Goal: Task Accomplishment & Management: Manage account settings

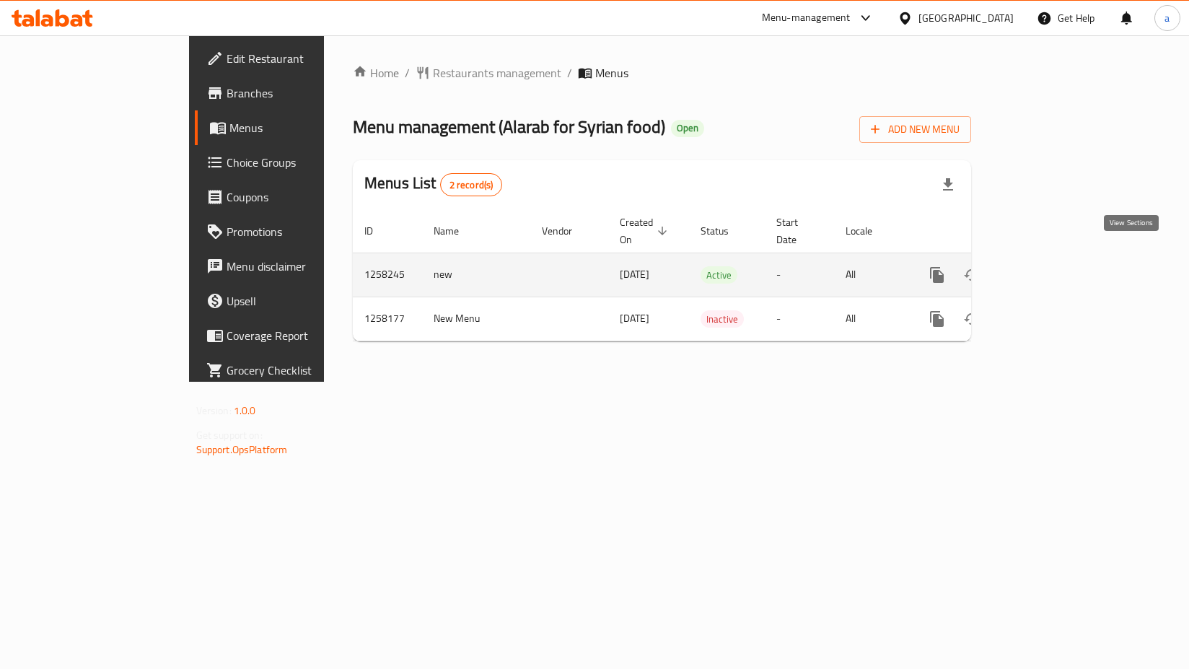
click at [1059, 259] on link "enhanced table" at bounding box center [1041, 275] width 35 height 35
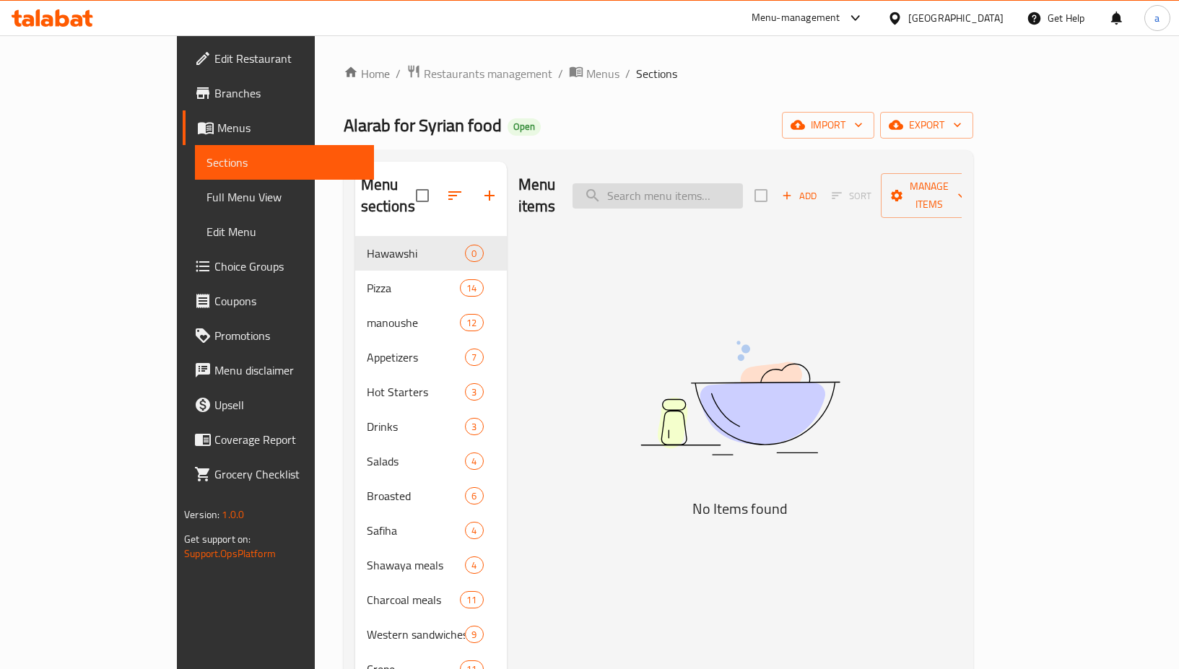
click at [649, 183] on input "search" at bounding box center [657, 195] width 170 height 25
paste input "Vegetable pizza"
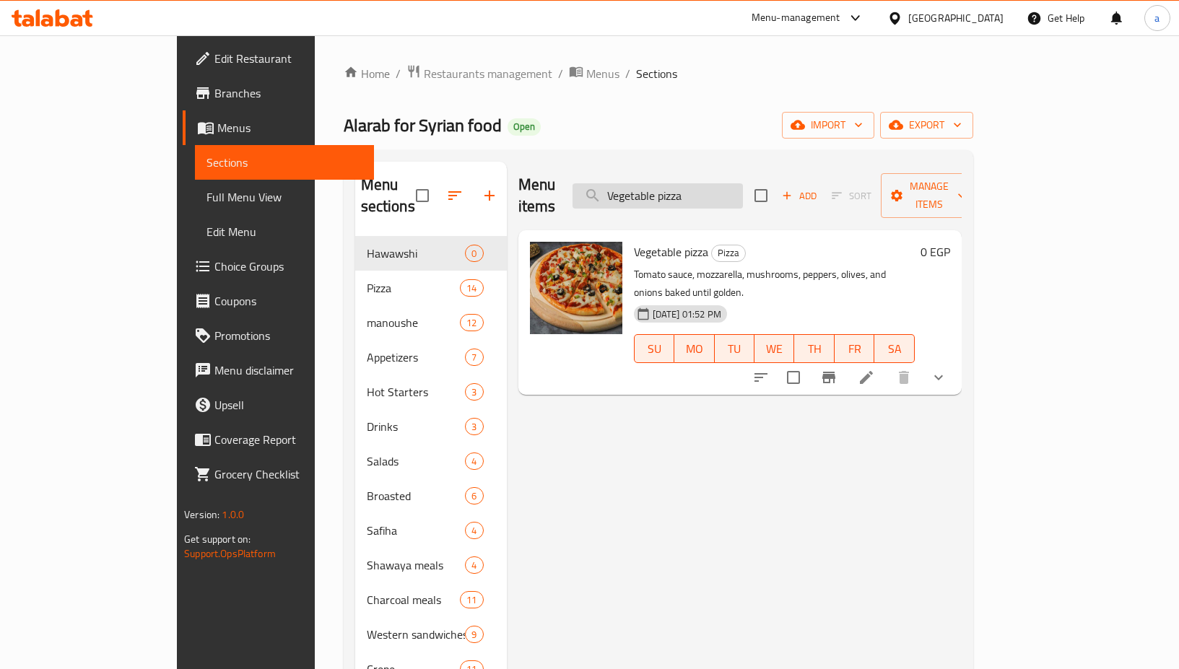
type input "Vegetable pizza"
click at [875, 369] on icon at bounding box center [865, 377] width 17 height 17
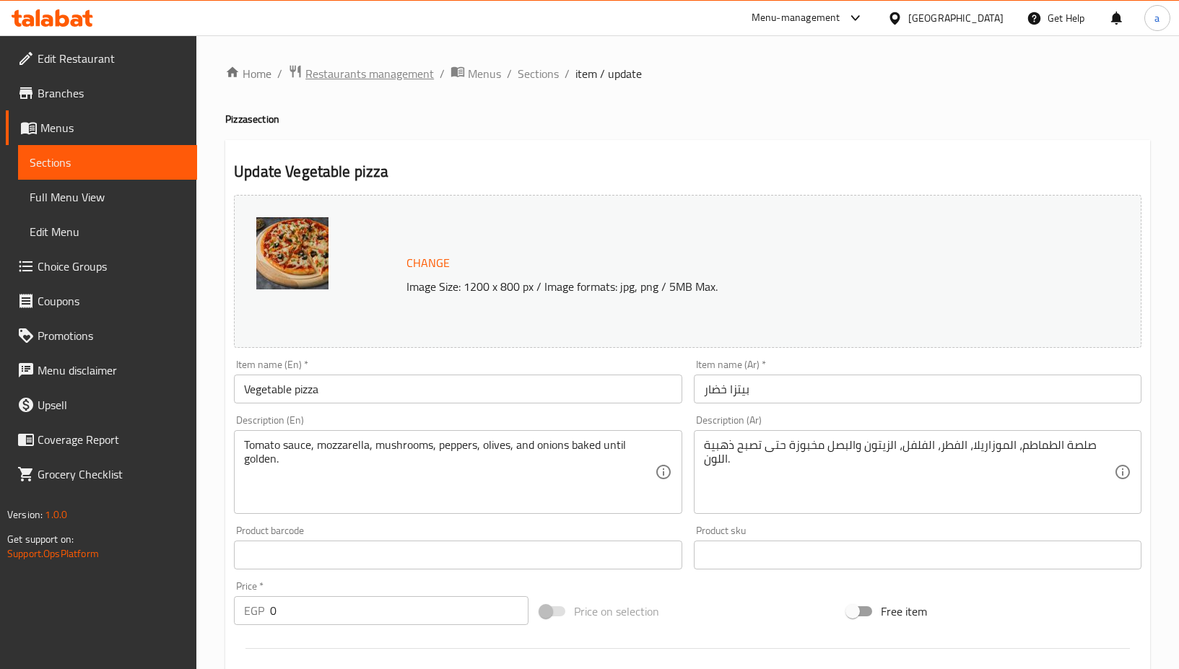
click at [396, 72] on span "Restaurants management" at bounding box center [369, 73] width 128 height 17
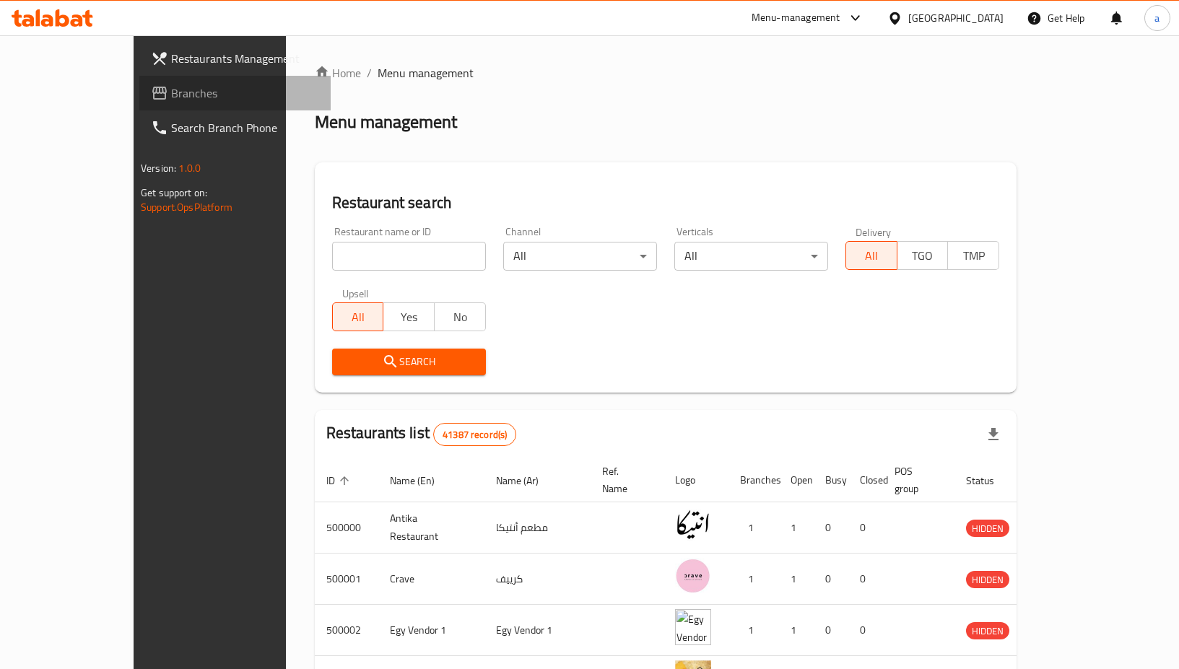
click at [149, 108] on link "Branches" at bounding box center [234, 93] width 191 height 35
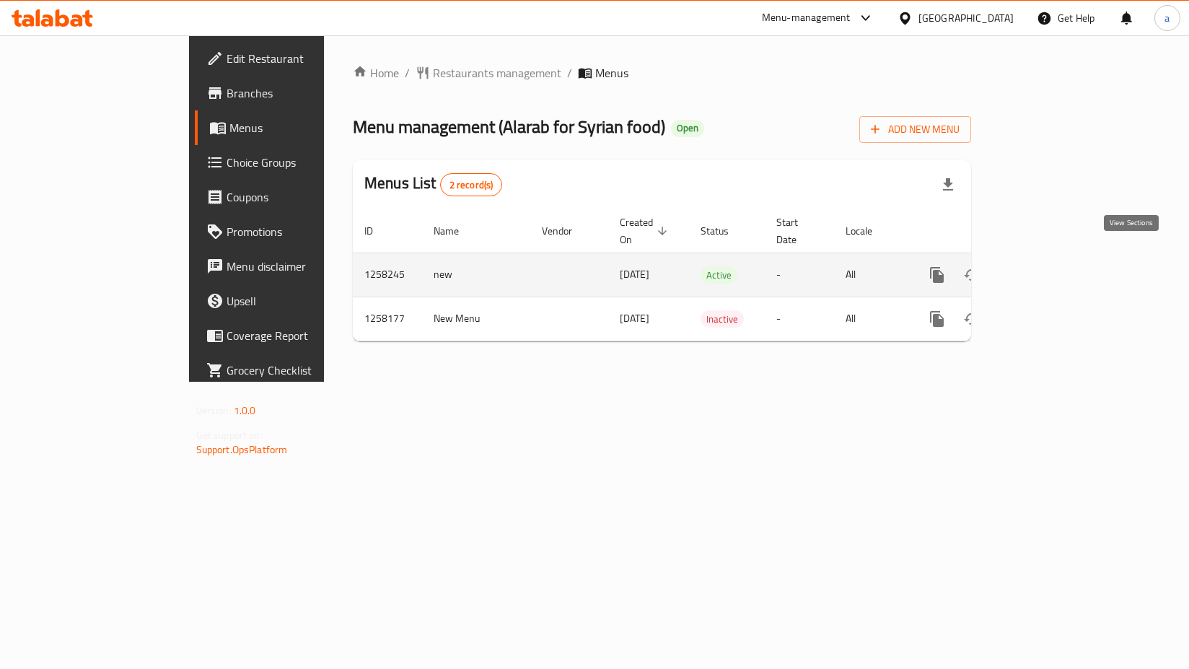
click at [1050, 266] on icon "enhanced table" at bounding box center [1041, 274] width 17 height 17
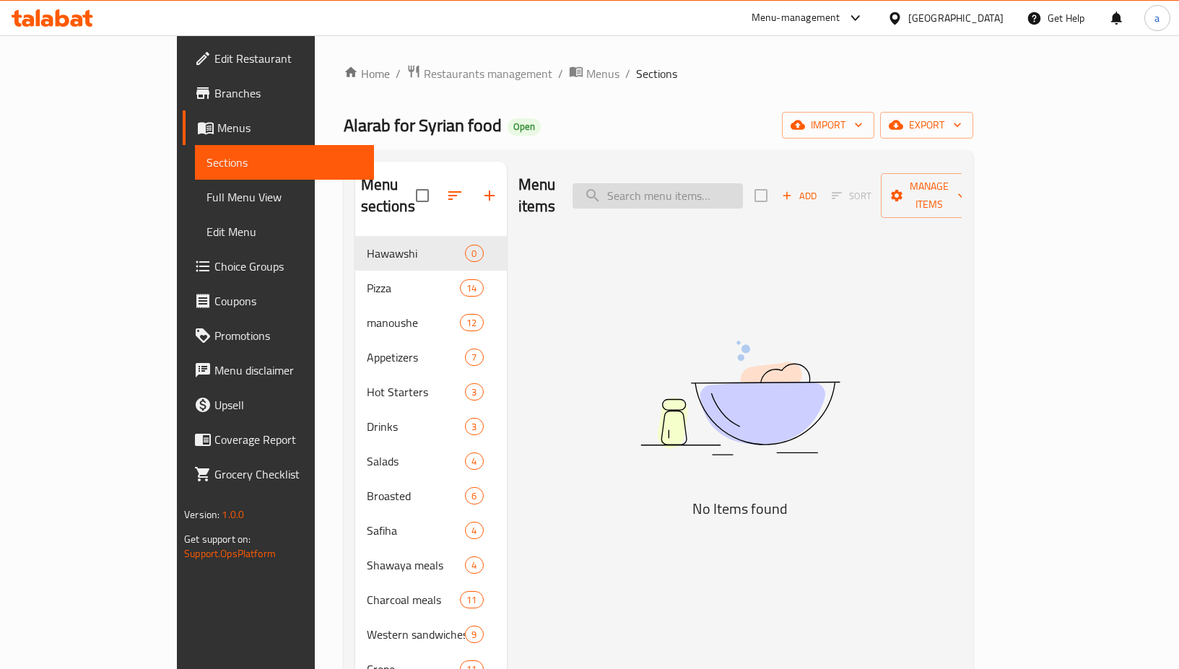
click at [717, 194] on input "search" at bounding box center [657, 195] width 170 height 25
paste input "Thyme manoushe"
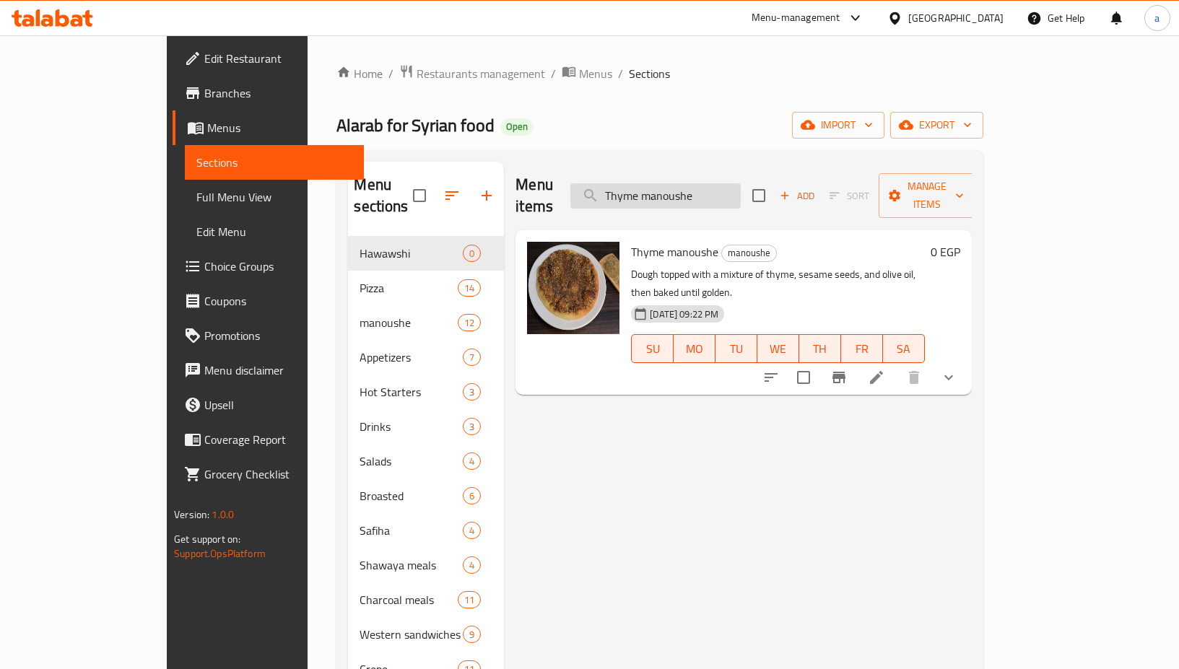
type input "Thyme manoushe"
click at [885, 369] on icon at bounding box center [875, 377] width 17 height 17
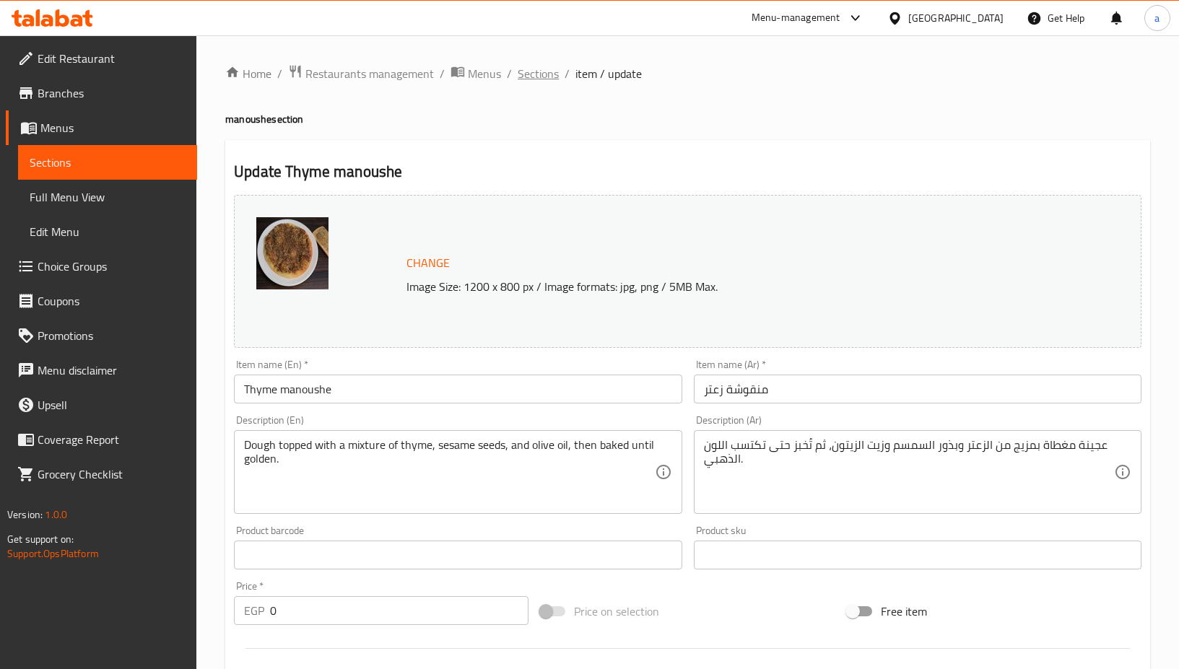
click at [523, 69] on span "Sections" at bounding box center [537, 73] width 41 height 17
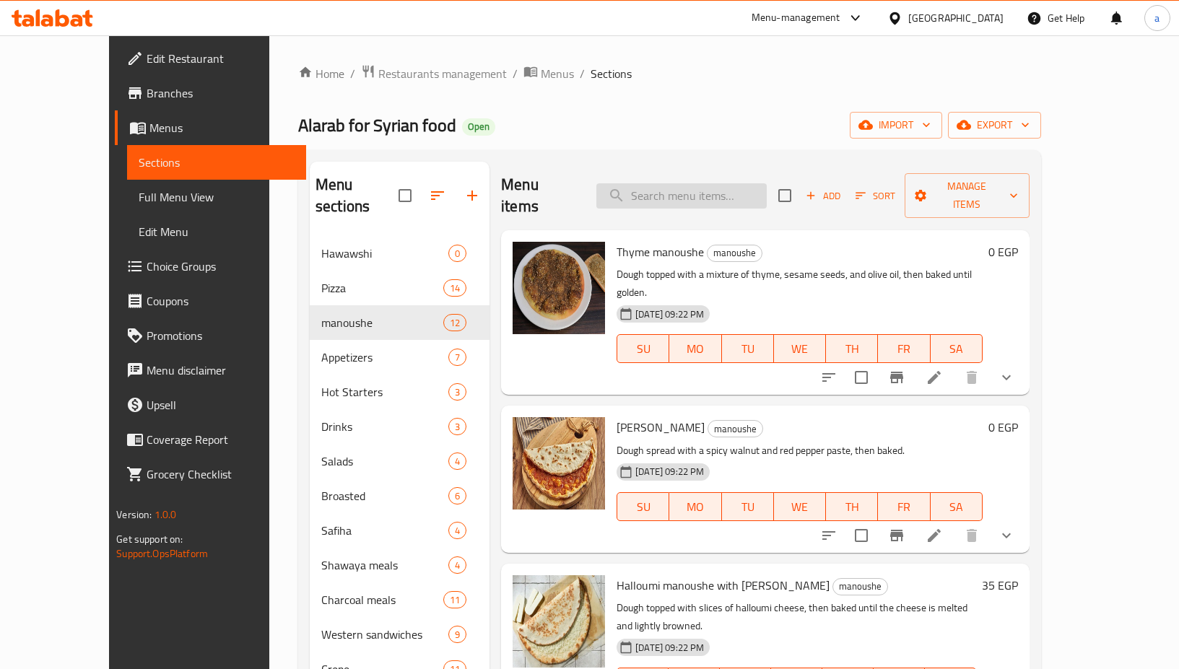
click at [700, 191] on input "search" at bounding box center [681, 195] width 170 height 25
paste input "[PERSON_NAME] and sausage [PERSON_NAME]"
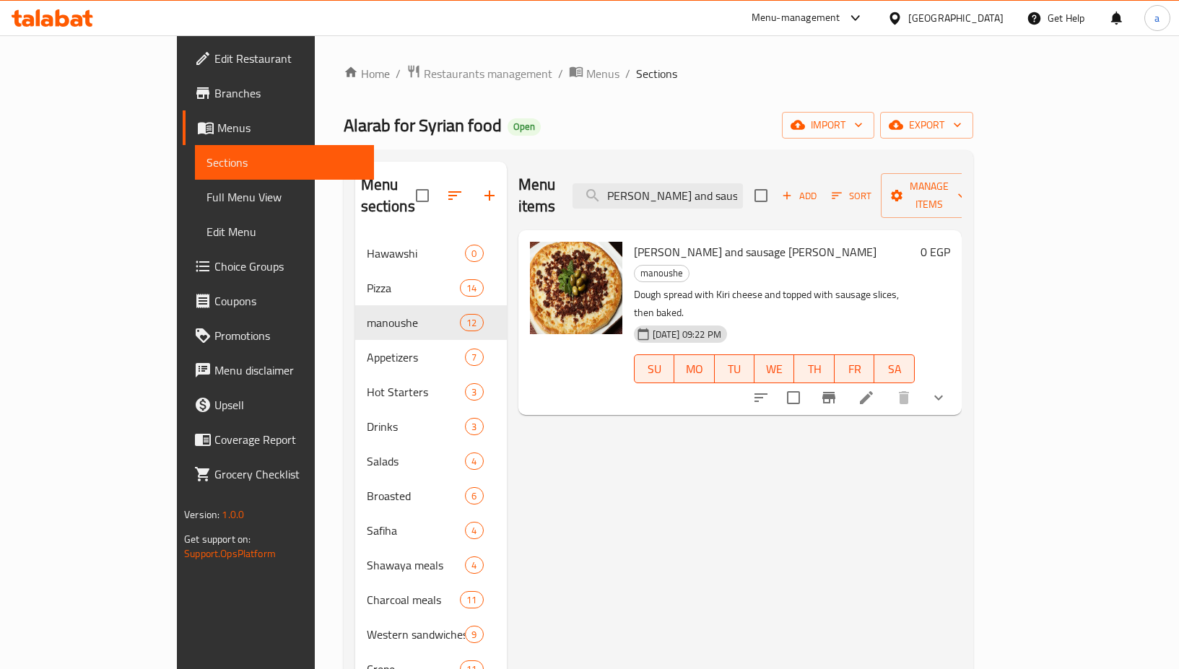
type input "[PERSON_NAME] and sausage [PERSON_NAME]"
click at [956, 380] on div at bounding box center [849, 397] width 212 height 35
click at [886, 385] on li at bounding box center [866, 398] width 40 height 26
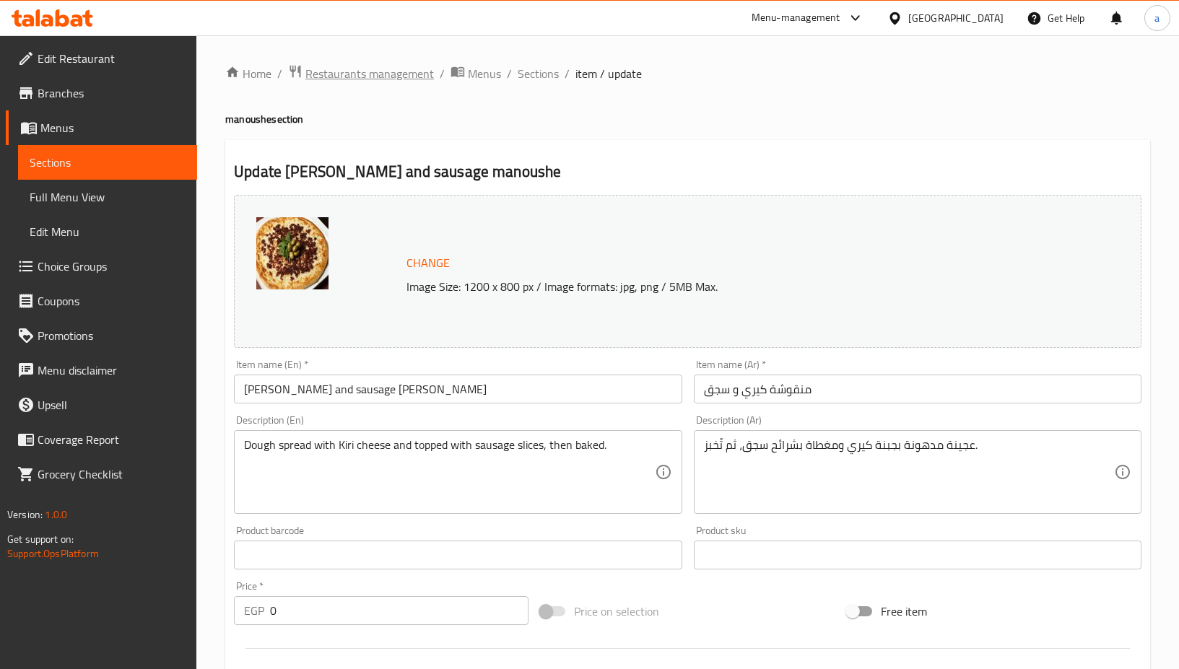
click at [367, 82] on span "Restaurants management" at bounding box center [369, 73] width 128 height 17
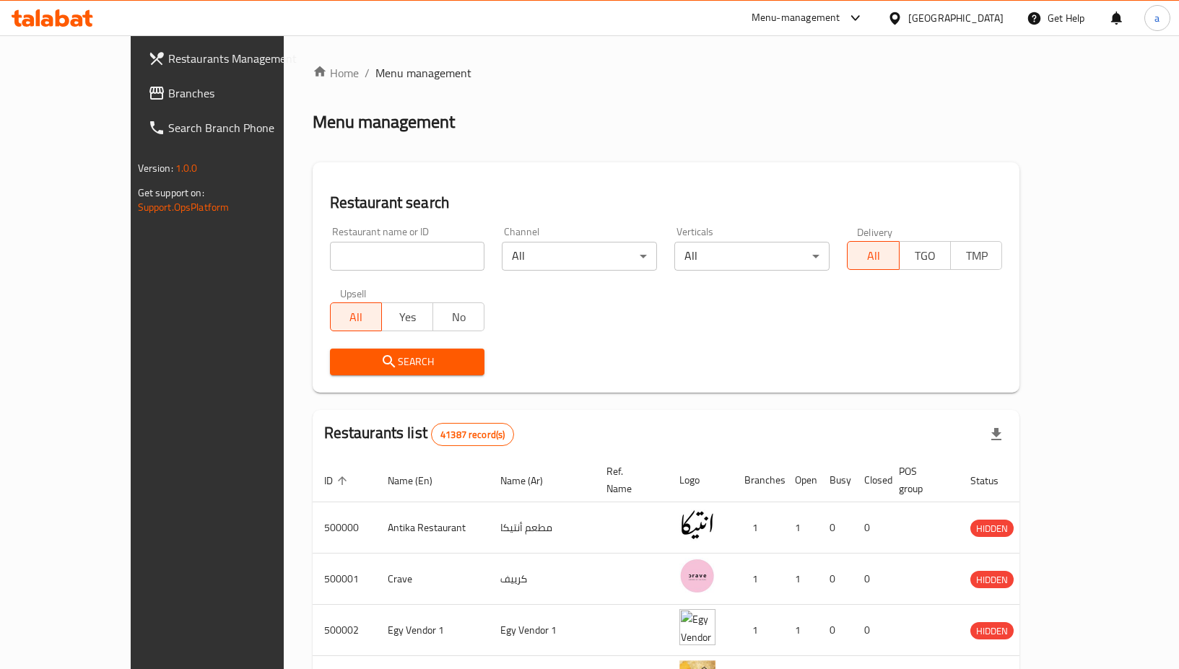
click at [168, 100] on span "Branches" at bounding box center [242, 92] width 148 height 17
